Goal: Information Seeking & Learning: Learn about a topic

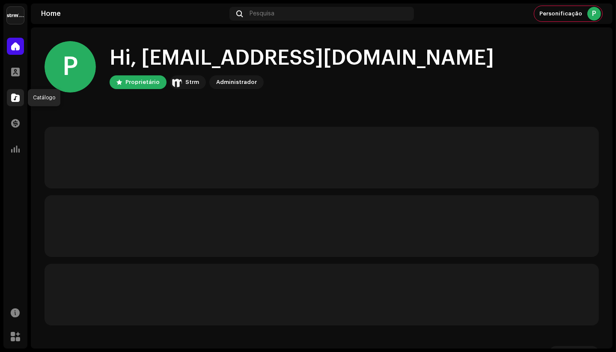
click at [13, 94] on span at bounding box center [15, 97] width 9 height 7
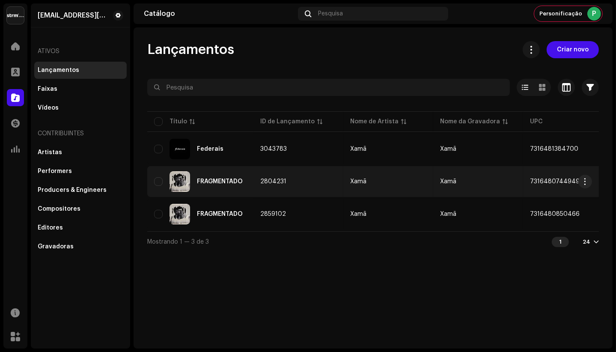
click at [219, 181] on div "FRAGMENTADO" at bounding box center [220, 182] width 46 height 6
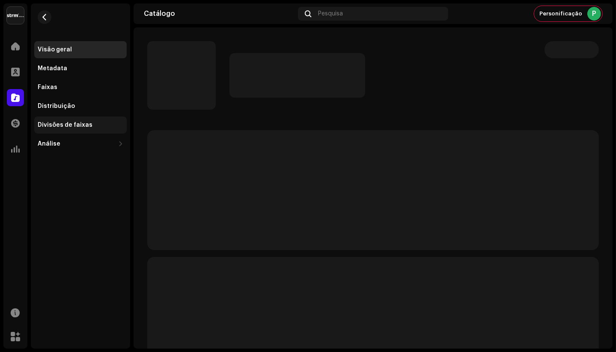
click at [72, 124] on div "Divisões de faixas" at bounding box center [65, 125] width 55 height 7
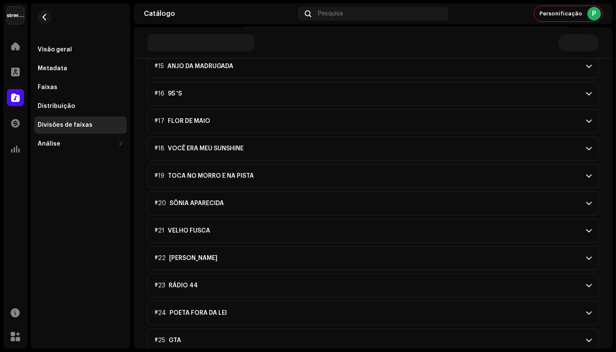
scroll to position [477, 0]
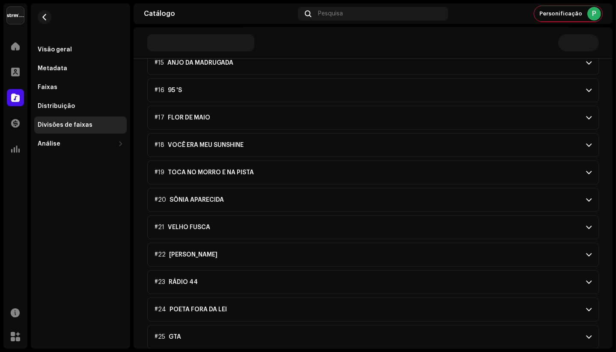
click at [228, 329] on p-accordion-header "#25 GTA" at bounding box center [373, 337] width 452 height 24
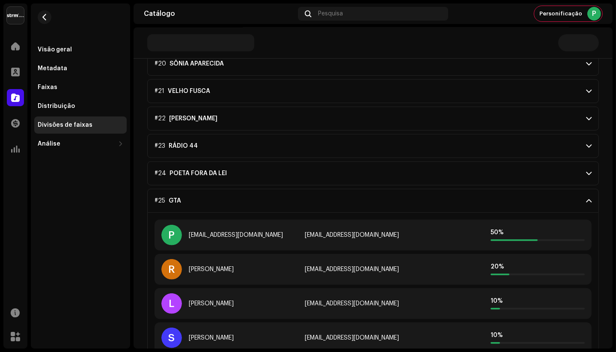
scroll to position [659, 0]
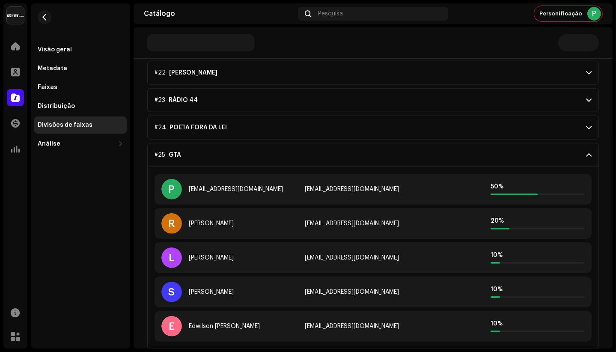
click at [313, 161] on p-accordion-header "#25 GTA" at bounding box center [373, 155] width 452 height 24
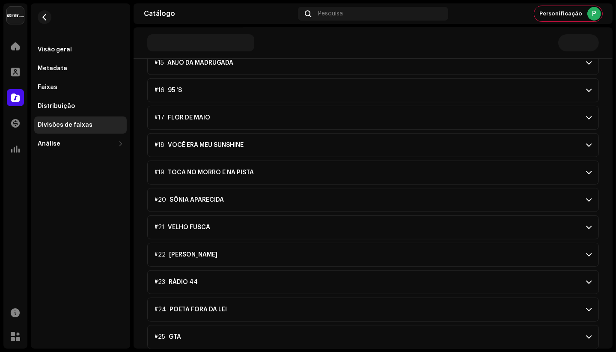
scroll to position [477, 0]
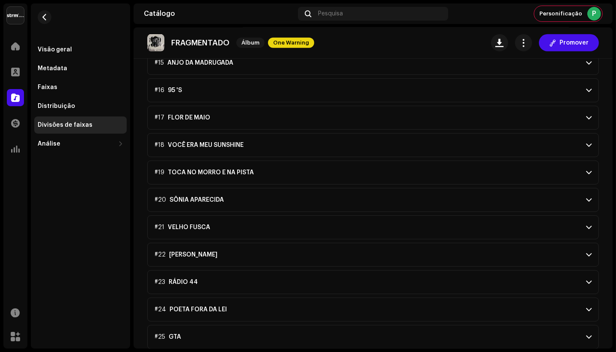
click at [238, 309] on p-accordion-header "#24 POETA FORA DA LEI" at bounding box center [373, 310] width 452 height 24
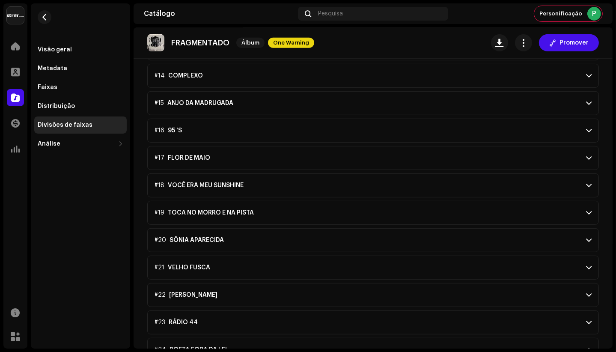
scroll to position [693, 0]
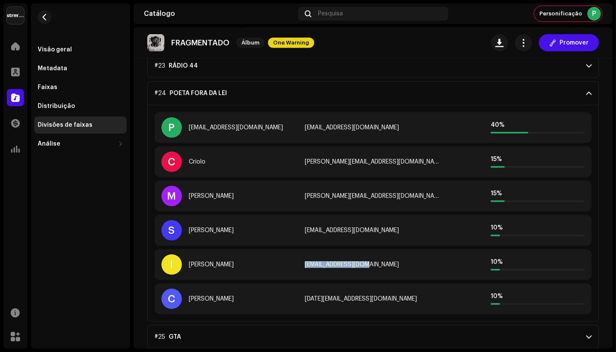
drag, startPoint x: 304, startPoint y: 264, endPoint x: 374, endPoint y: 264, distance: 70.2
click at [374, 264] on div "akababidi@gmail.com" at bounding box center [373, 264] width 137 height 7
click at [378, 264] on div "akababidi@gmail.com" at bounding box center [373, 264] width 137 height 7
click at [306, 93] on p-accordion-header "#24 POETA FORA DA LEI" at bounding box center [373, 94] width 452 height 24
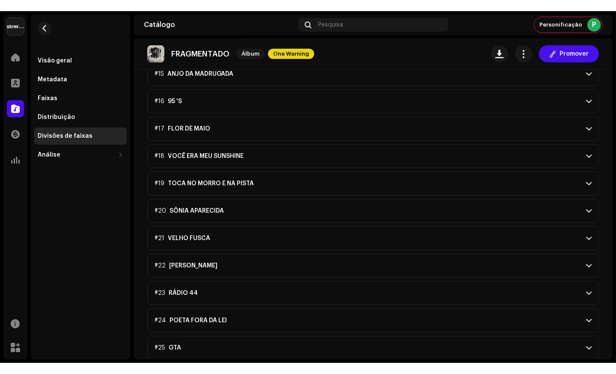
scroll to position [455, 0]
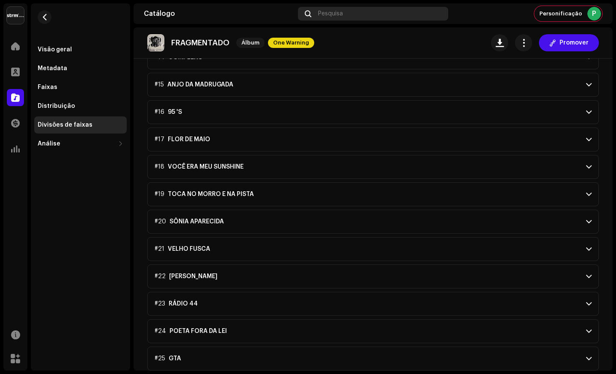
click at [334, 11] on span "Pesquisa" at bounding box center [330, 13] width 25 height 7
drag, startPoint x: 550, startPoint y: 8, endPoint x: 566, endPoint y: 13, distance: 17.3
click at [574, 13] on span "Personificação" at bounding box center [560, 13] width 43 height 7
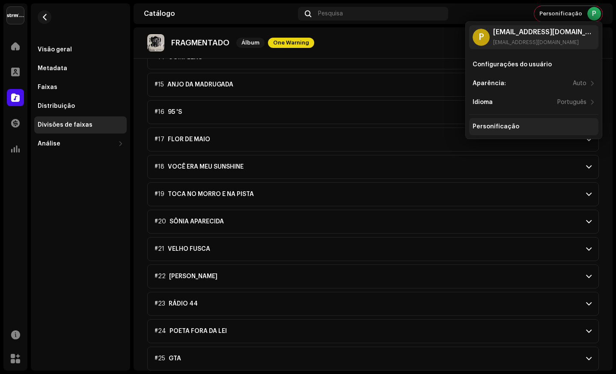
click at [504, 127] on div "Personificação" at bounding box center [496, 126] width 47 height 7
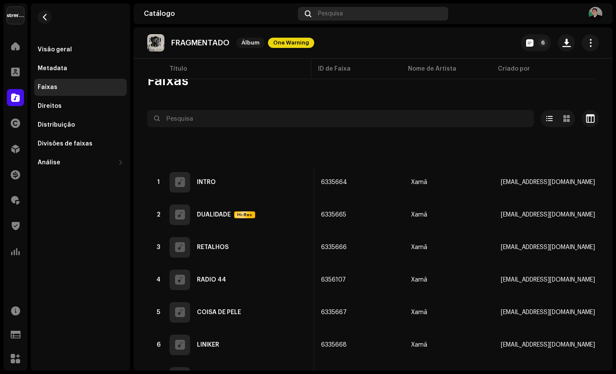
scroll to position [0, 173]
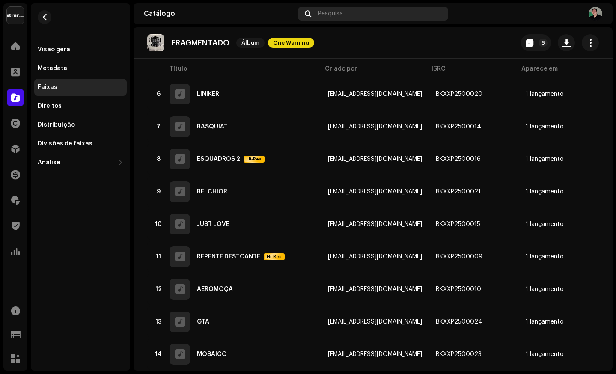
click at [320, 11] on span "Pesquisa" at bounding box center [330, 13] width 25 height 7
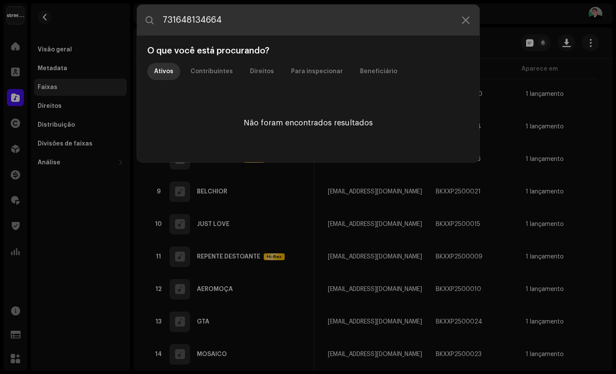
type input "7316481346647"
drag, startPoint x: 236, startPoint y: 20, endPoint x: 144, endPoint y: 19, distance: 92.0
click at [144, 19] on input "7316481346647" at bounding box center [308, 20] width 342 height 31
paste input "7316481346739"
type input "7316481346739"
